Goal: Task Accomplishment & Management: Complete application form

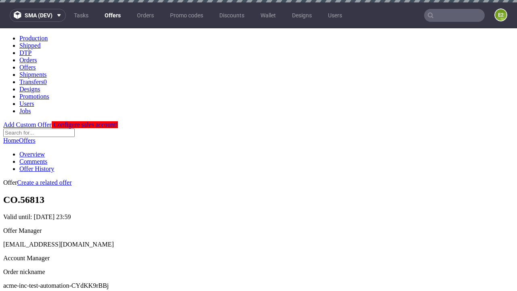
scroll to position [2, 0]
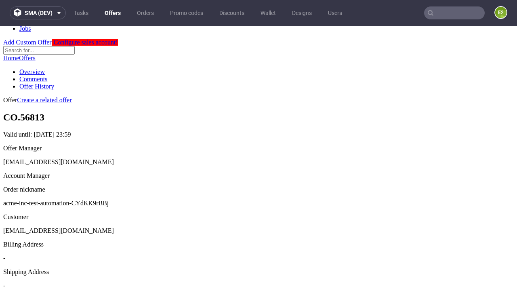
scroll to position [275, 0]
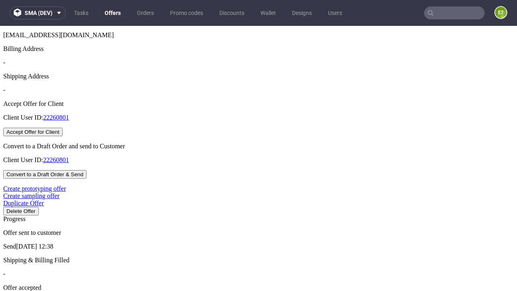
click at [63, 136] on button "Accept Offer for Client" at bounding box center [32, 132] width 59 height 8
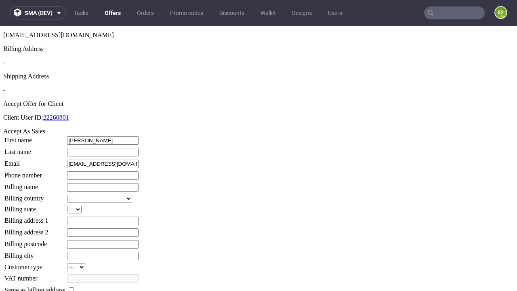
type input "[PERSON_NAME]"
type input "Schultz"
type input "1509813888"
type input "Lois.Cremin"
select select "13"
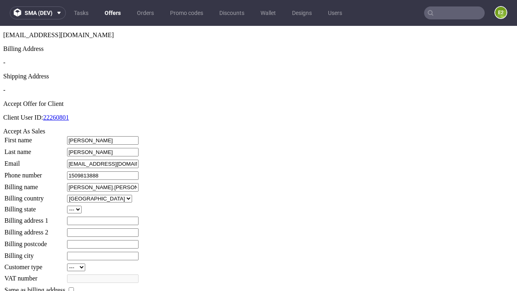
select select "132"
type input "Lois.Cremin"
type input "530 Godfrey Approach"
type input "HI6 0JL"
type input "Gorczany-on-Brekke"
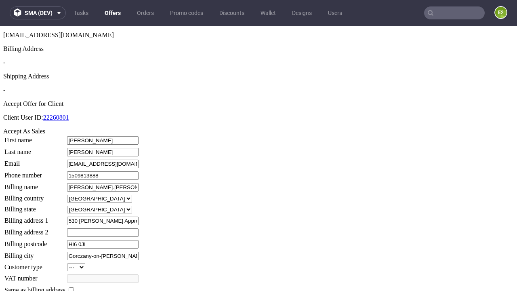
click at [74, 287] on input "checkbox" at bounding box center [71, 289] width 5 height 5
checkbox input "true"
type input "Lois.Cremin"
select select "13"
type input "530 Godfrey Approach"
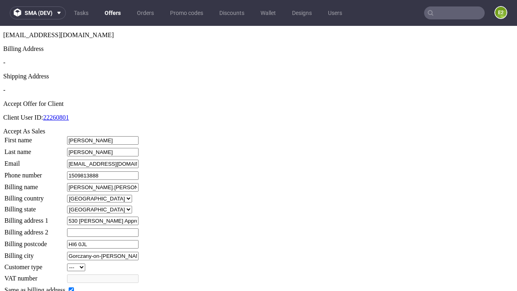
type input "HI6 0JL"
type input "Gorczany-on-Brekke"
select select "132"
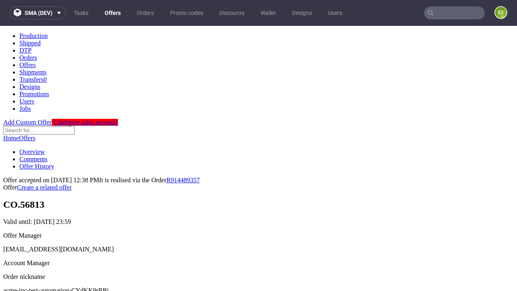
scroll to position [0, 0]
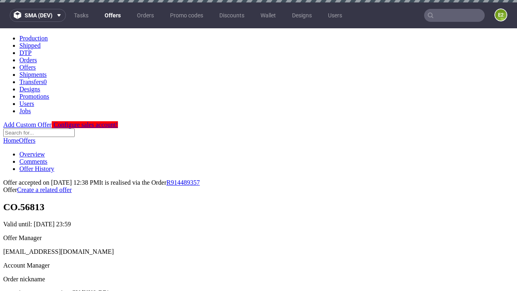
type input "[DATE]"
select select "12214305"
type input "In progress..."
